Goal: Transaction & Acquisition: Purchase product/service

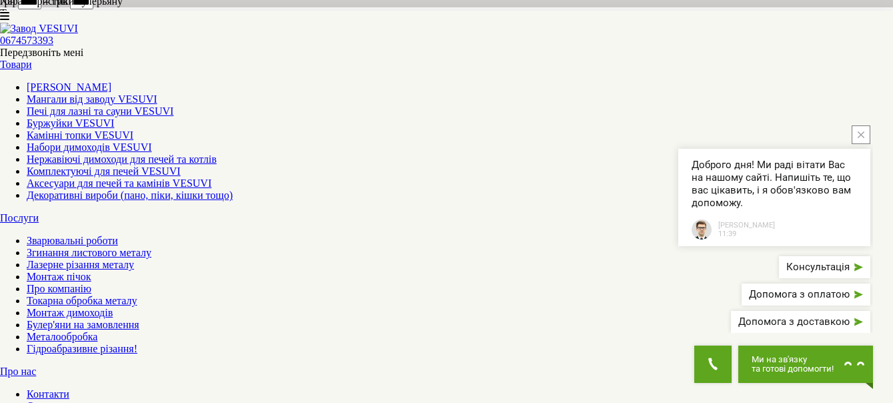
scroll to position [856, 0]
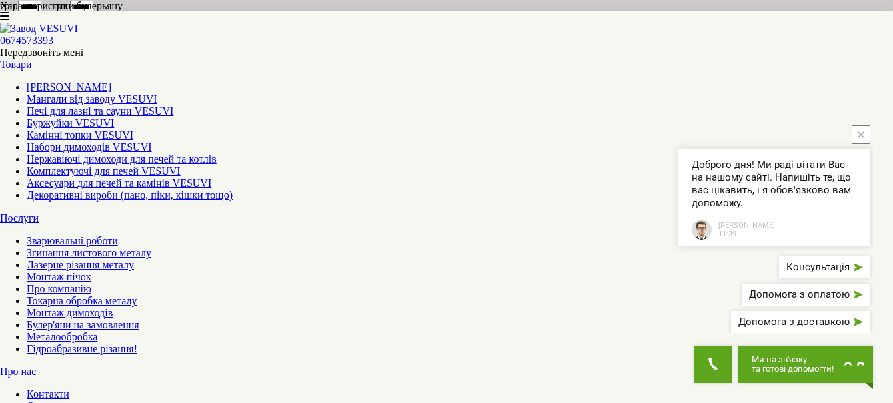
click at [859, 131] on icon "close button" at bounding box center [860, 134] width 7 height 7
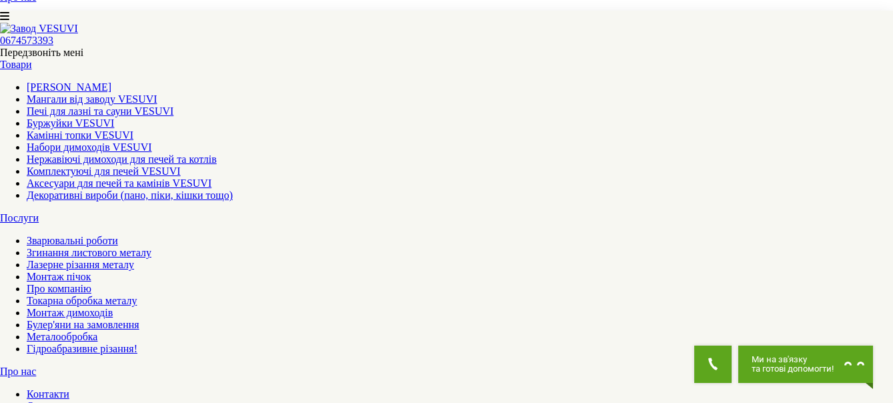
scroll to position [691, 0]
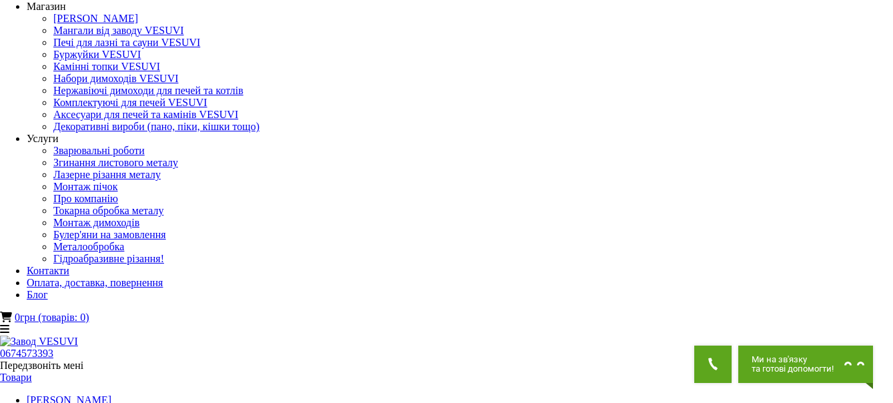
scroll to position [0, 0]
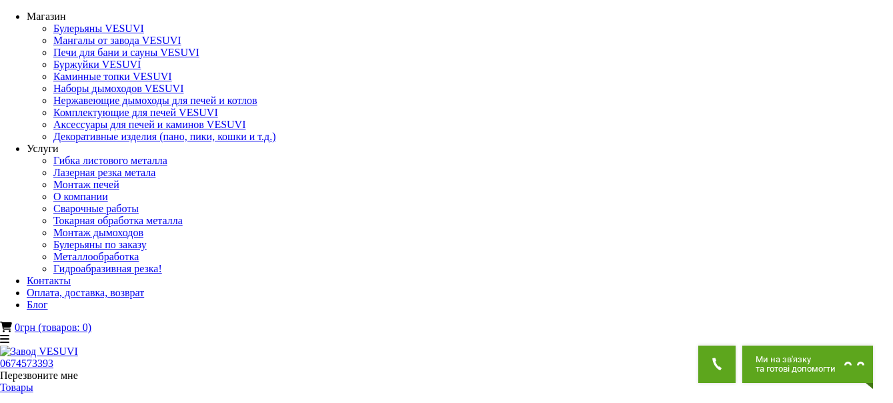
copy h1 "Печи булерьяны с варочной поверхностью"
